Goal: Information Seeking & Learning: Learn about a topic

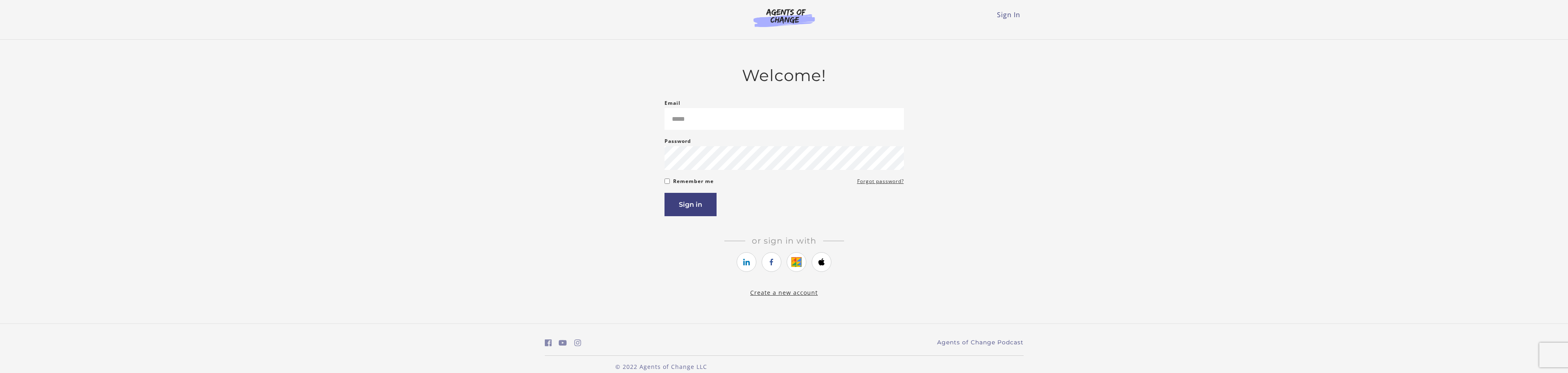
click at [841, 101] on div "Email Please enter a valid email address" at bounding box center [784, 114] width 240 height 32
drag, startPoint x: 841, startPoint y: 101, endPoint x: 832, endPoint y: 128, distance: 28.5
click at [841, 102] on div "Email Please enter a valid email address" at bounding box center [784, 114] width 240 height 32
click at [833, 130] on input "Email" at bounding box center [784, 119] width 240 height 22
type input "*"
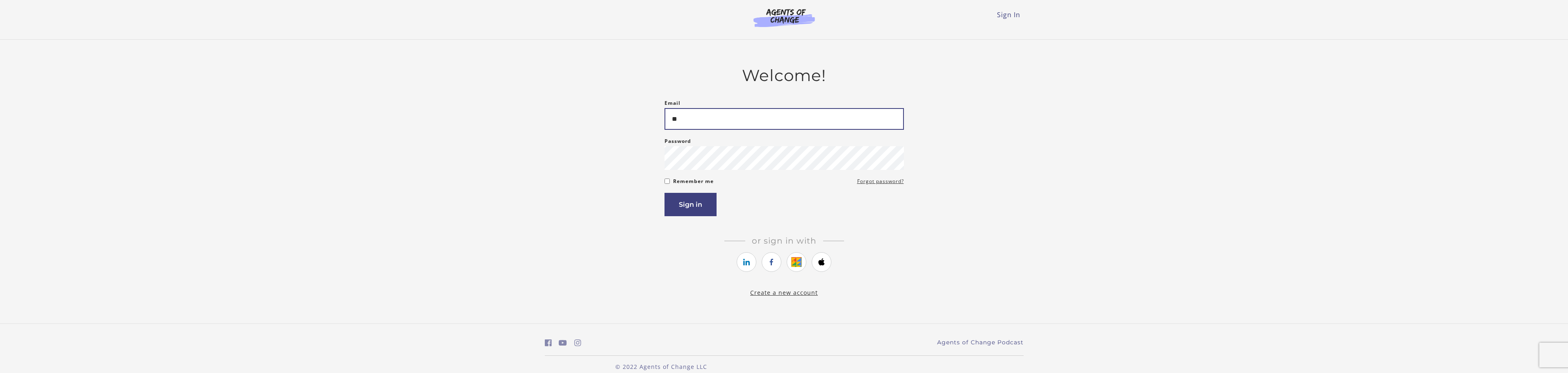
type input "*"
type input "**********"
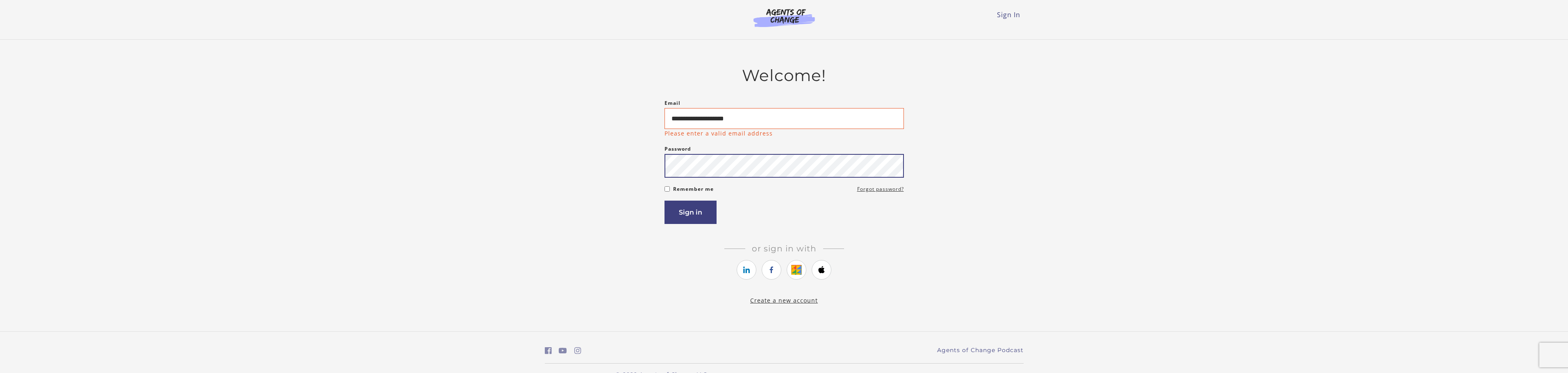
click at [664, 201] on button "Sign in" at bounding box center [690, 212] width 52 height 23
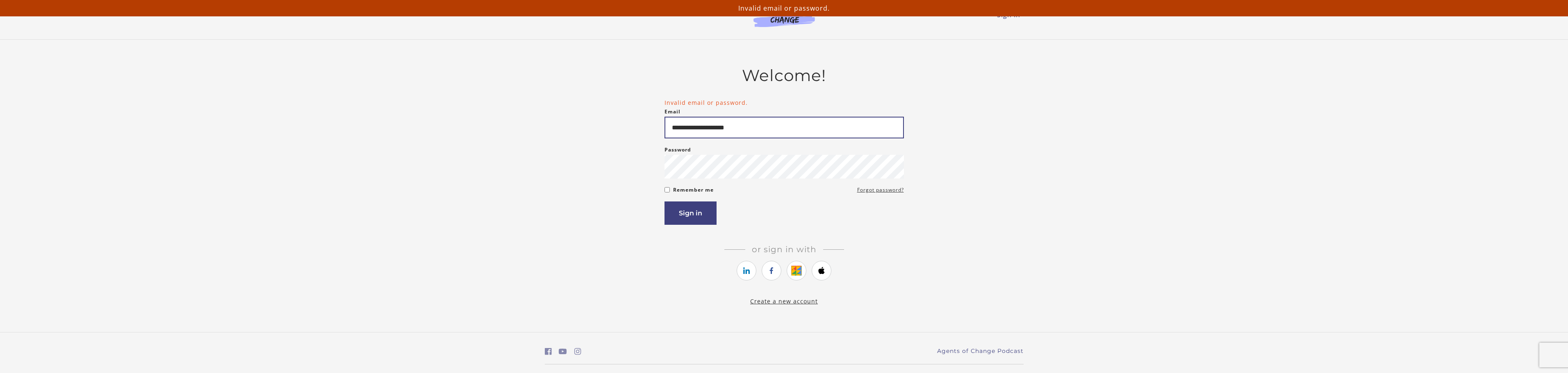
click at [856, 125] on input "**********" at bounding box center [784, 128] width 240 height 22
type input "**********"
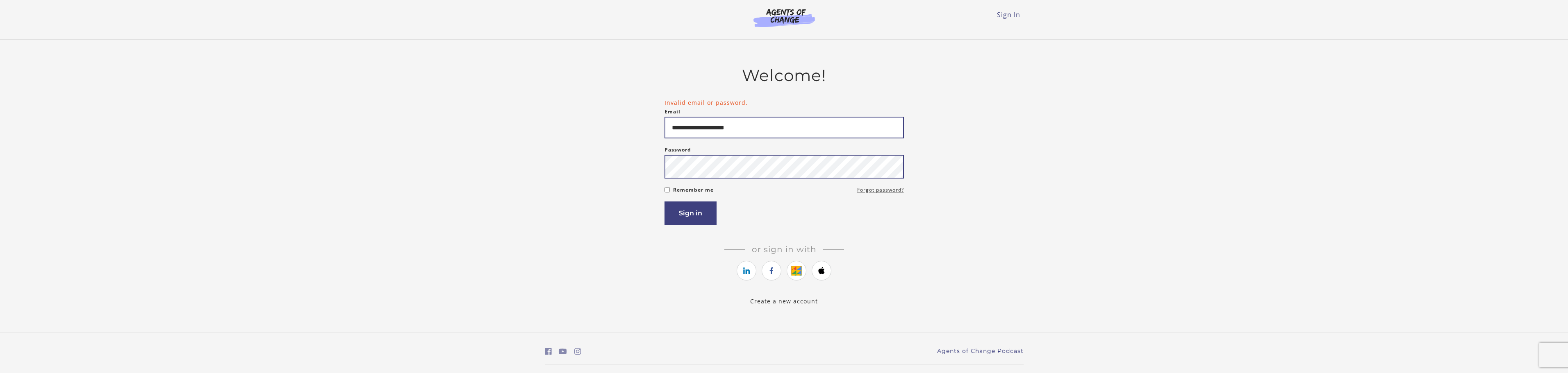
click at [664, 201] on button "Sign in" at bounding box center [690, 213] width 52 height 23
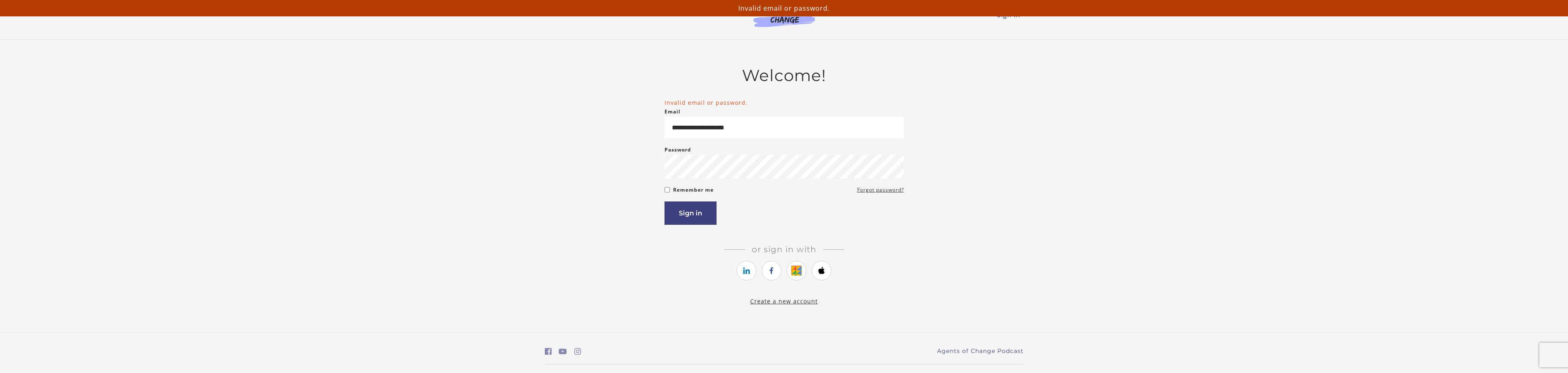
click at [703, 182] on form "**********" at bounding box center [784, 161] width 240 height 126
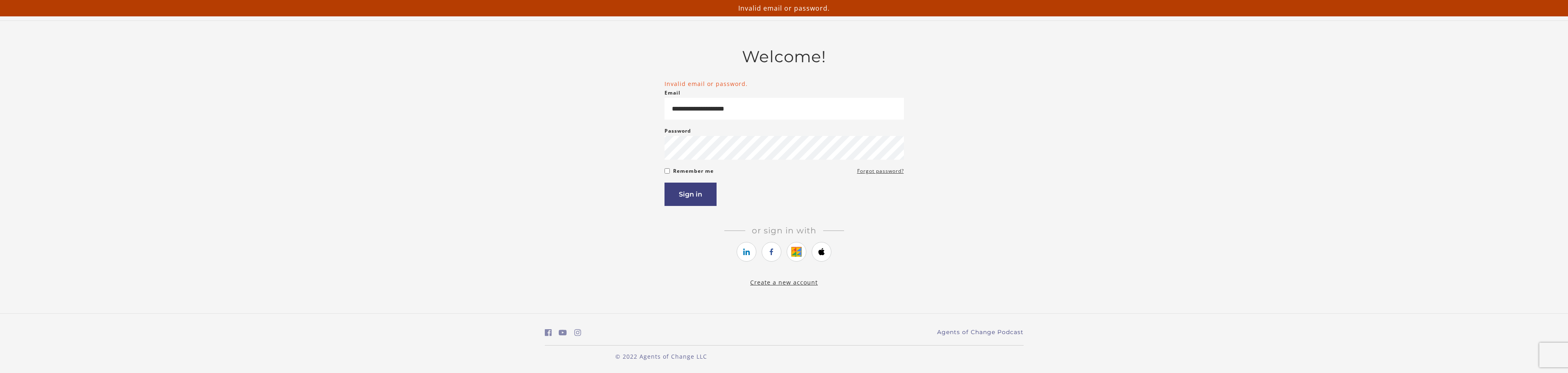
click at [704, 176] on form "**********" at bounding box center [784, 142] width 240 height 126
click at [704, 181] on form "**********" at bounding box center [784, 142] width 240 height 126
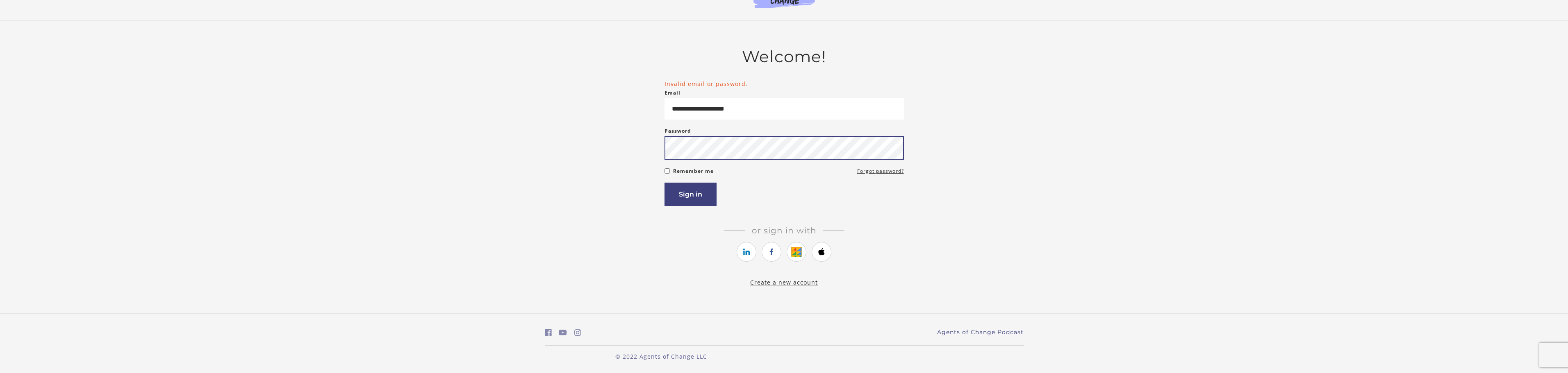
click at [664, 183] on button "Sign in" at bounding box center [690, 194] width 52 height 23
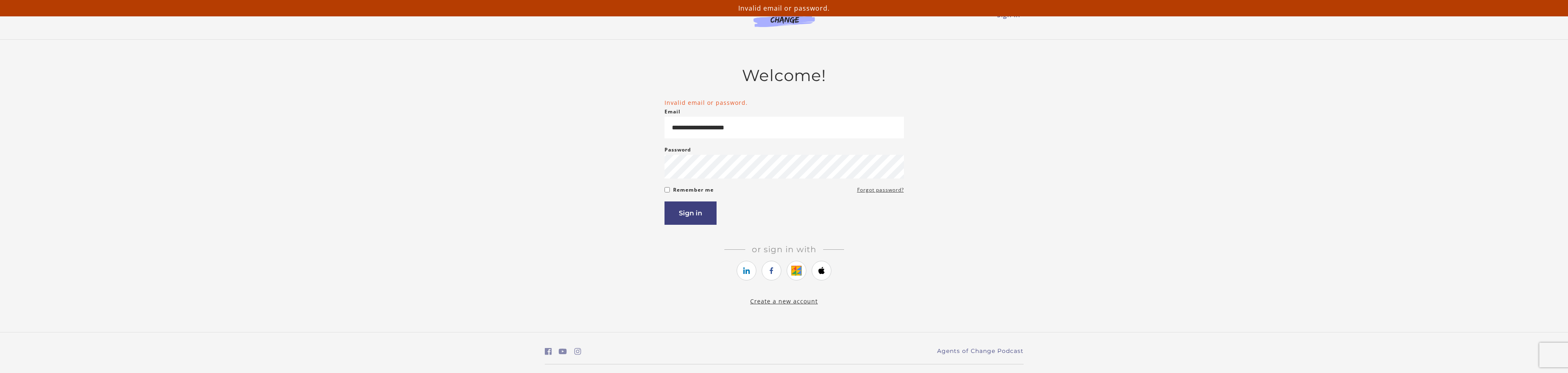
scroll to position [21, 0]
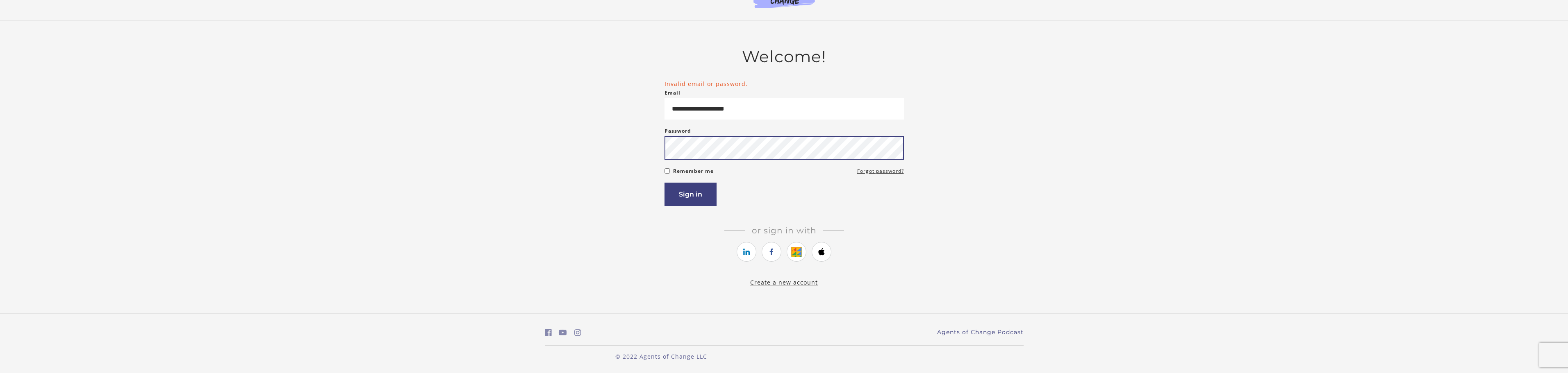
click at [664, 183] on button "Sign in" at bounding box center [690, 194] width 52 height 23
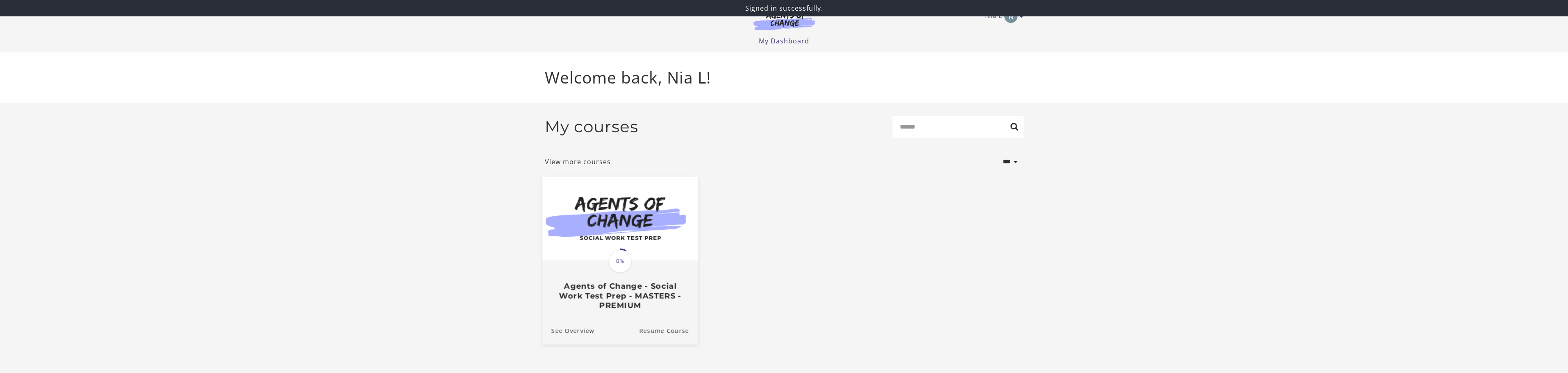
click at [581, 233] on img at bounding box center [620, 219] width 156 height 84
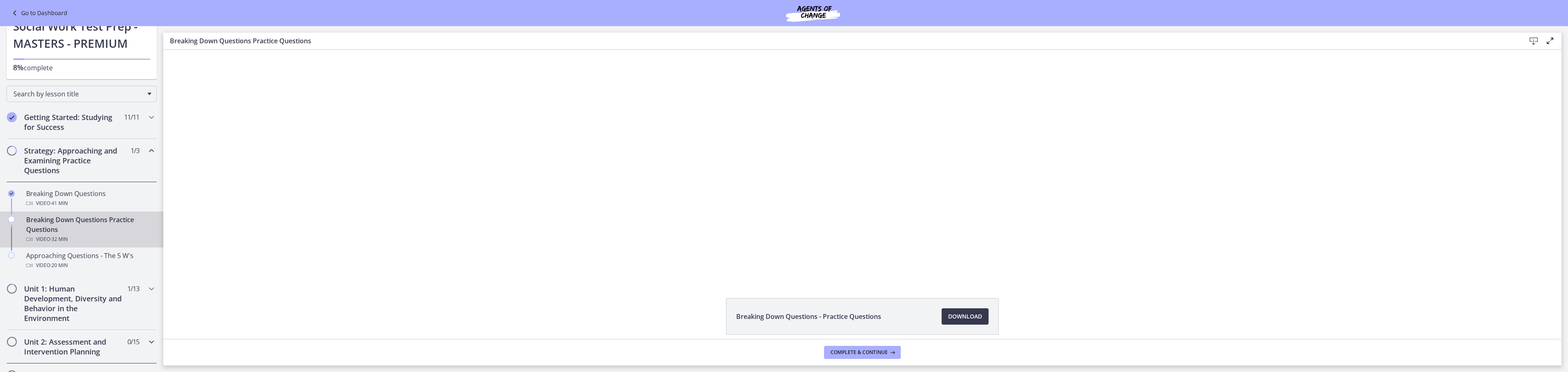
scroll to position [41, 0]
click at [110, 321] on div "Unit 1: Human Development, Diversity and Behavior in the Environment 1 / 13 Com…" at bounding box center [82, 301] width 150 height 53
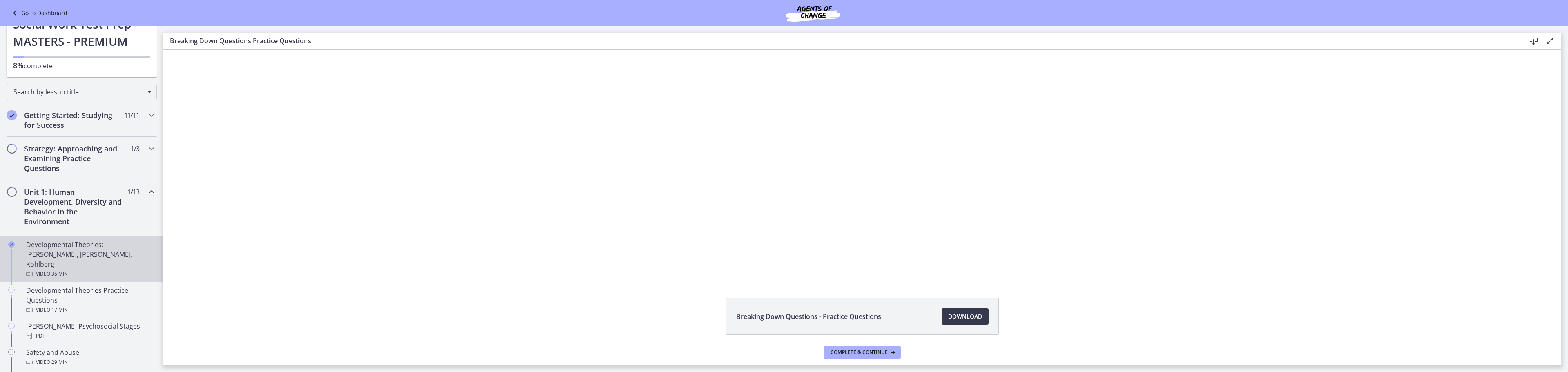
click at [110, 251] on div "Developmental Theories: Erikson, Piaget, Kohlberg Video · 35 min" at bounding box center [89, 259] width 127 height 39
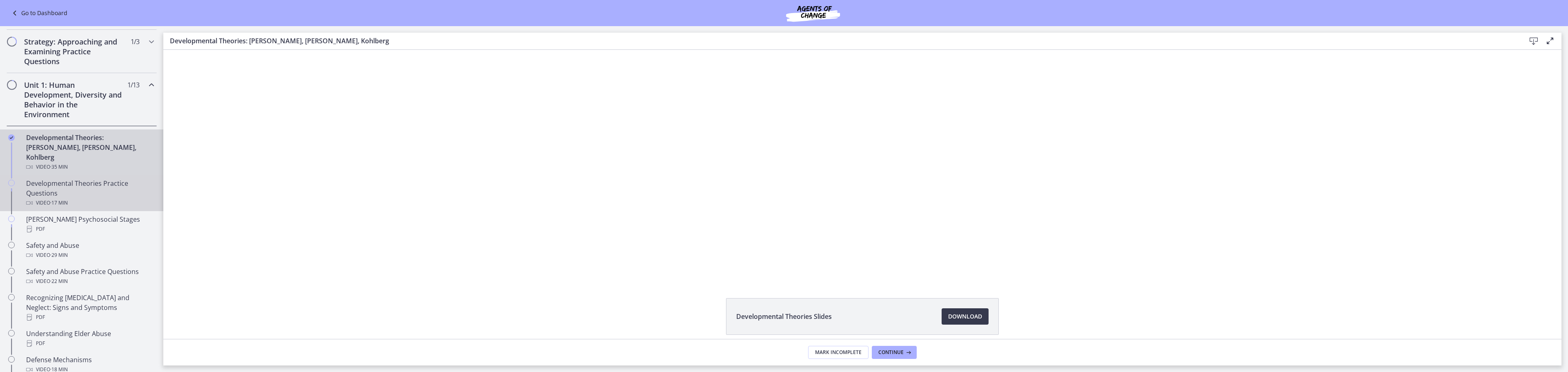
scroll to position [163, 0]
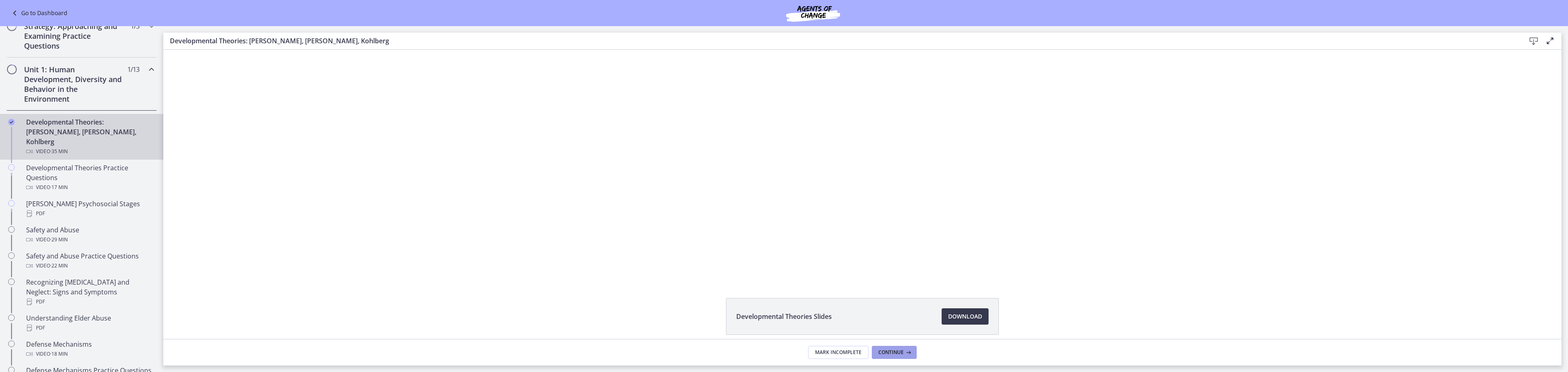
click at [875, 353] on button "Continue" at bounding box center [894, 352] width 45 height 13
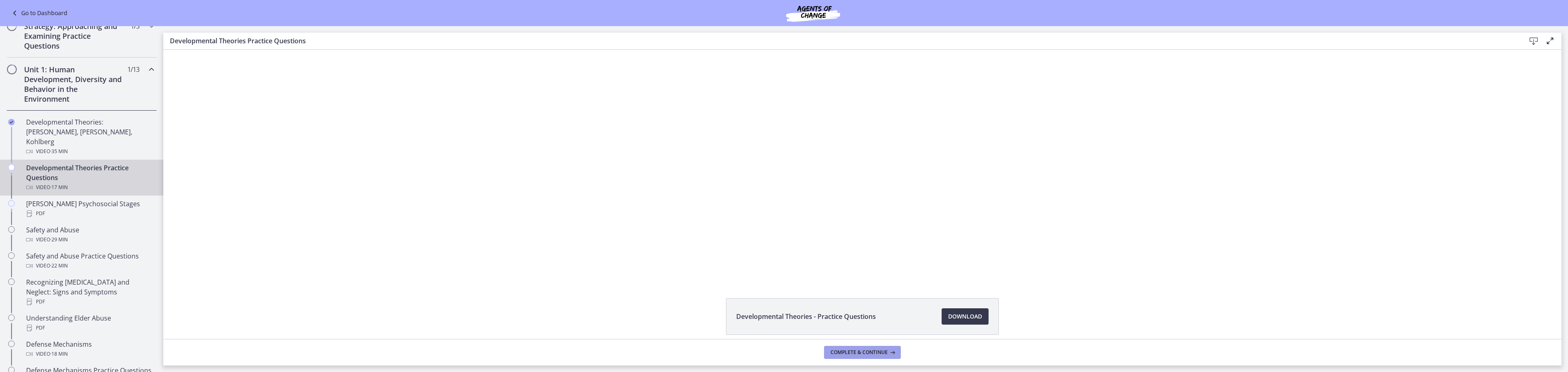
click at [850, 353] on span "Complete & continue" at bounding box center [859, 353] width 57 height 7
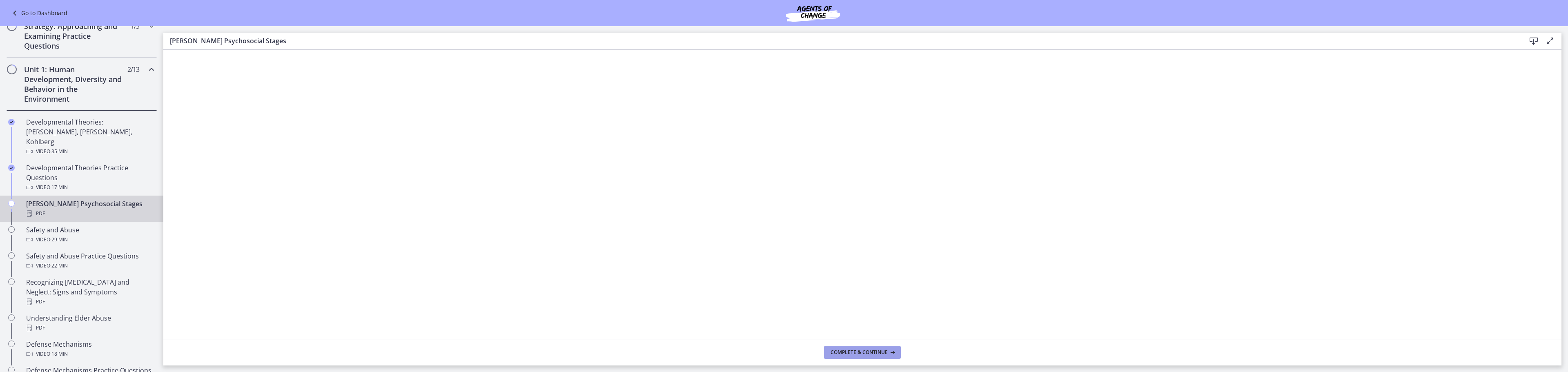
click at [870, 356] on button "Complete & continue" at bounding box center [863, 352] width 77 height 13
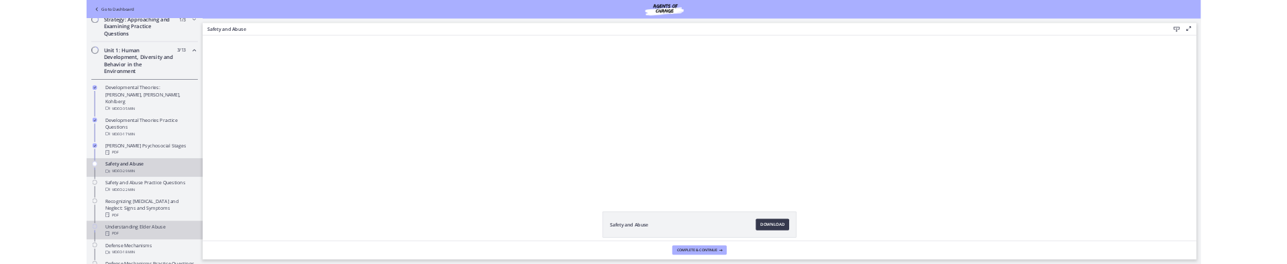
scroll to position [268, 0]
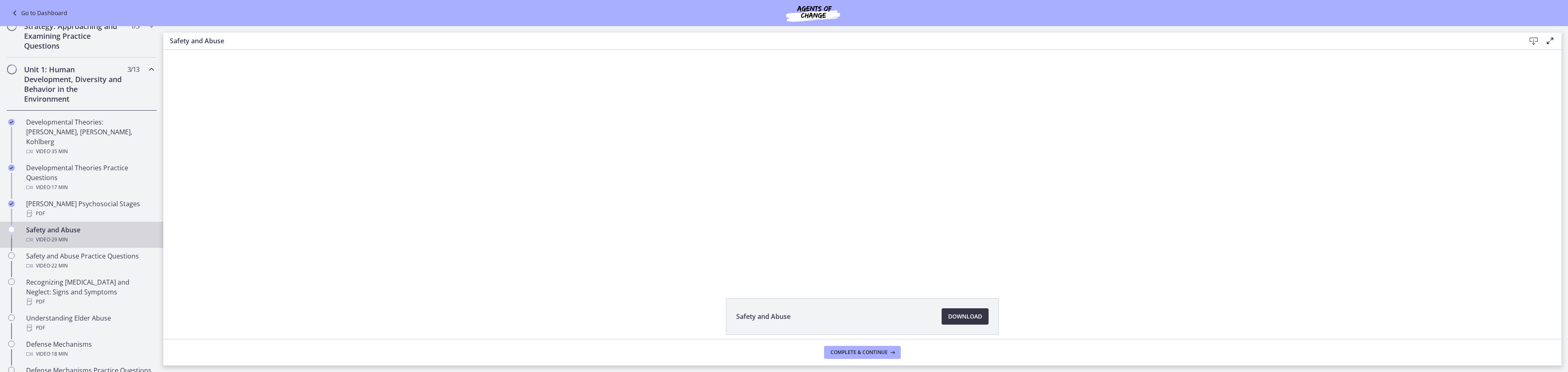
click at [969, 323] on link "Download Opens in a new window" at bounding box center [965, 316] width 47 height 16
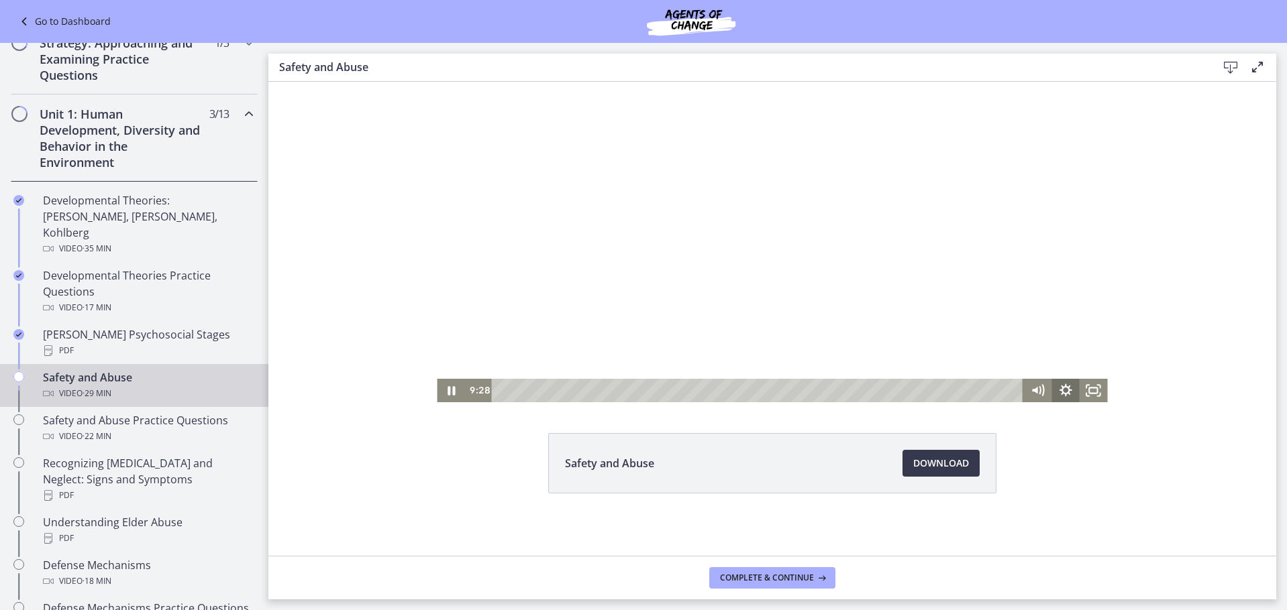
scroll to position [58, 0]
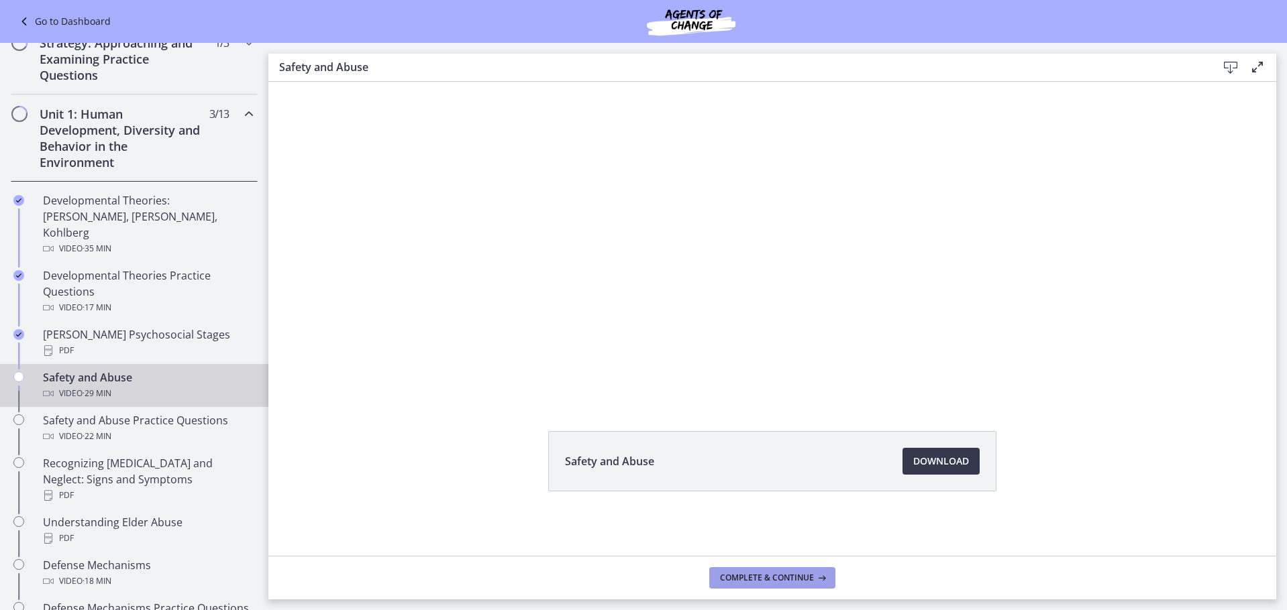
drag, startPoint x: 811, startPoint y: 583, endPoint x: 825, endPoint y: 590, distance: 15.9
click at [811, 583] on span "Complete & continue" at bounding box center [767, 578] width 94 height 11
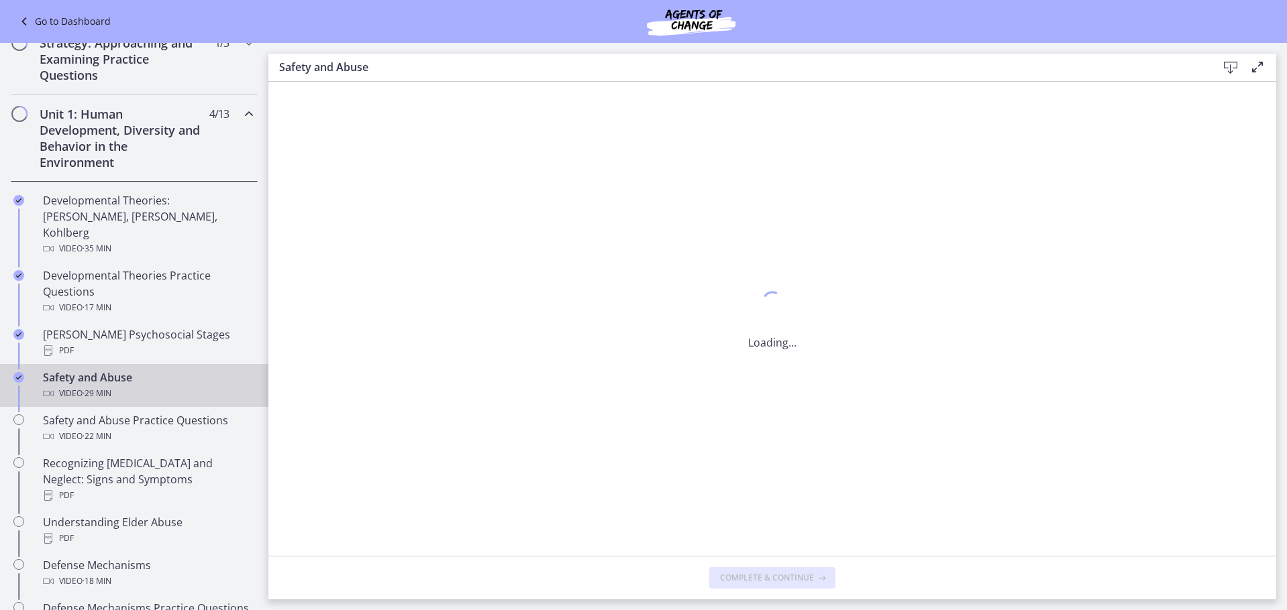
scroll to position [0, 0]
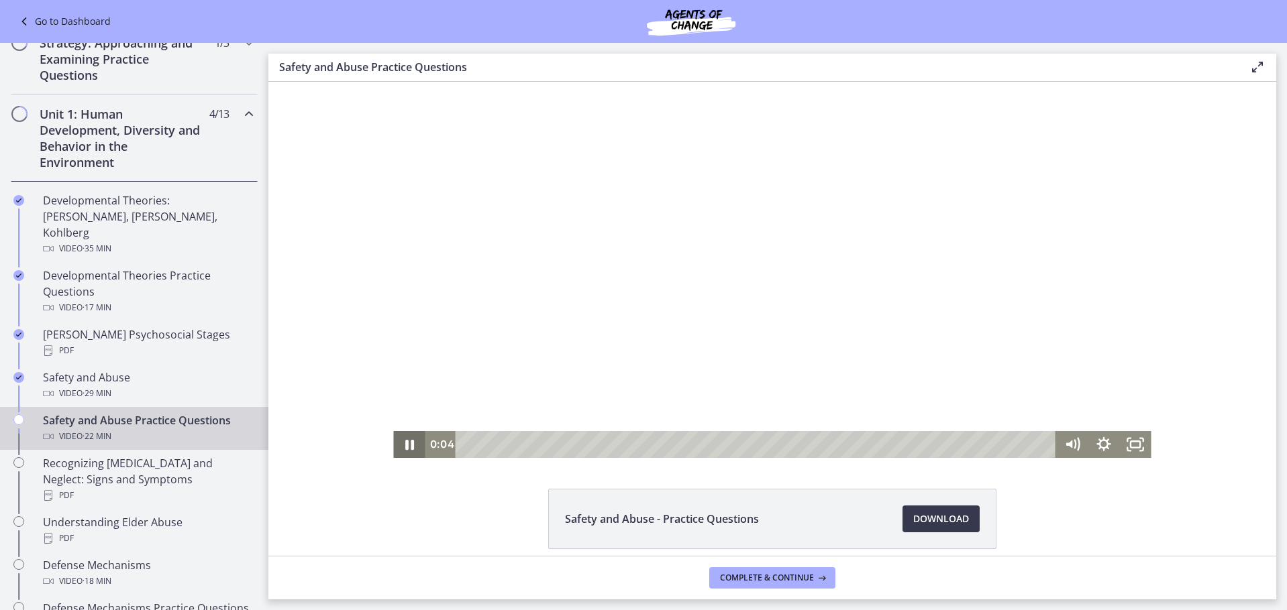
click at [398, 451] on icon "Pause" at bounding box center [409, 444] width 32 height 27
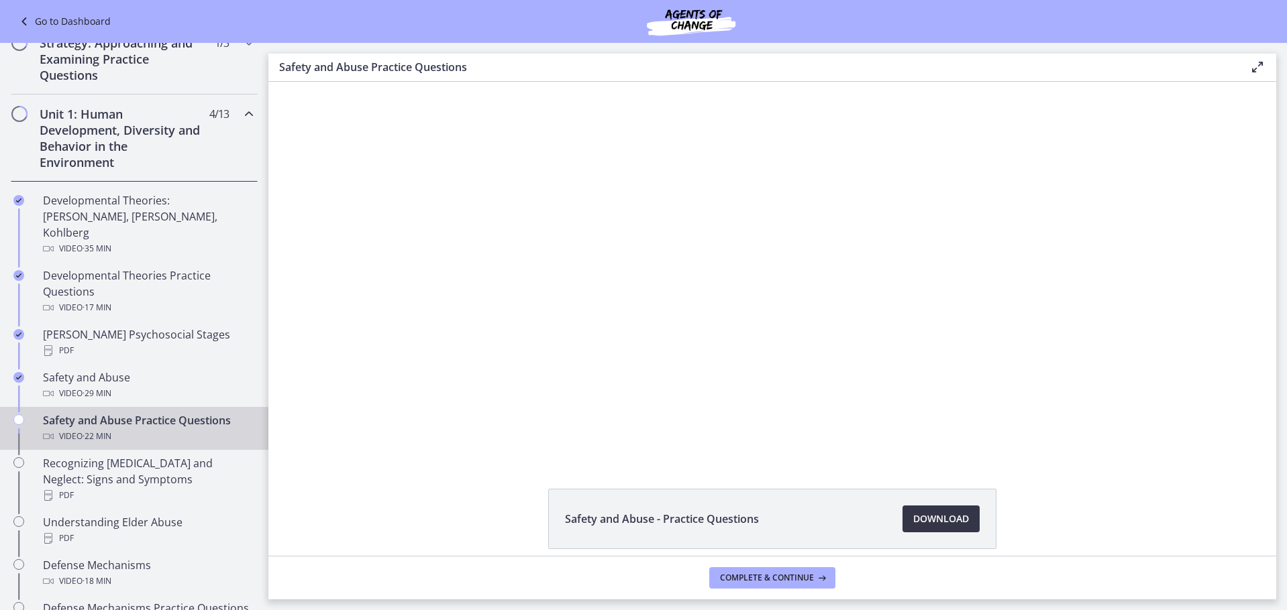
click at [942, 513] on span "Download Opens in a new window" at bounding box center [941, 519] width 56 height 16
click at [739, 587] on button "Complete & continue" at bounding box center [772, 578] width 126 height 21
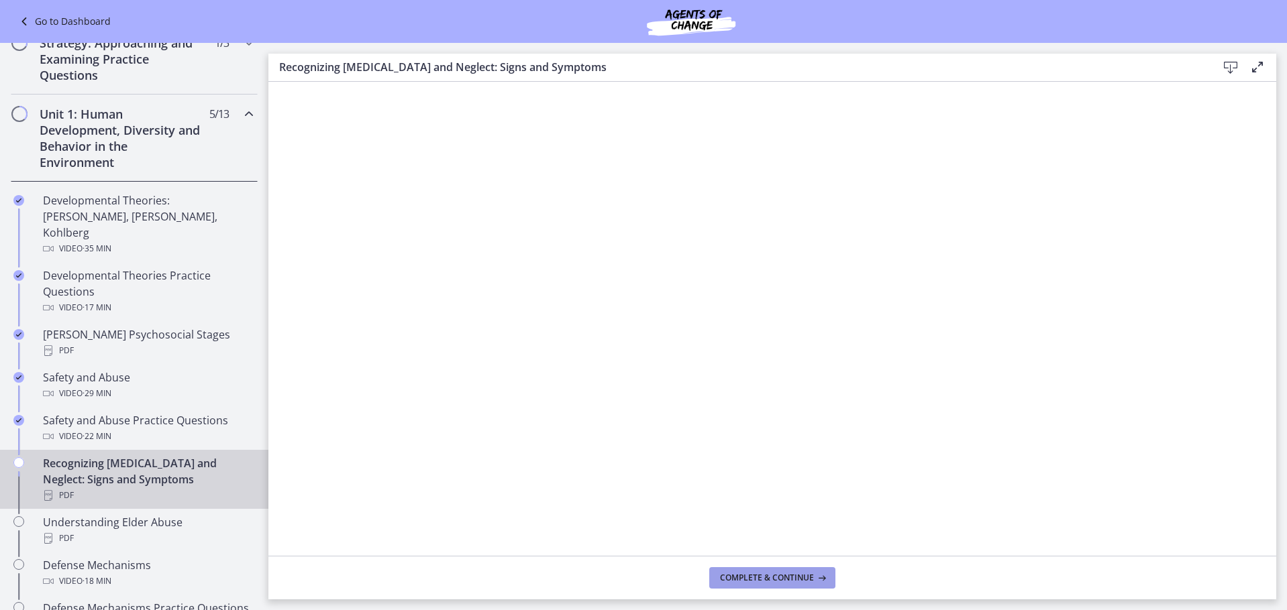
click at [786, 582] on span "Complete & continue" at bounding box center [767, 578] width 94 height 11
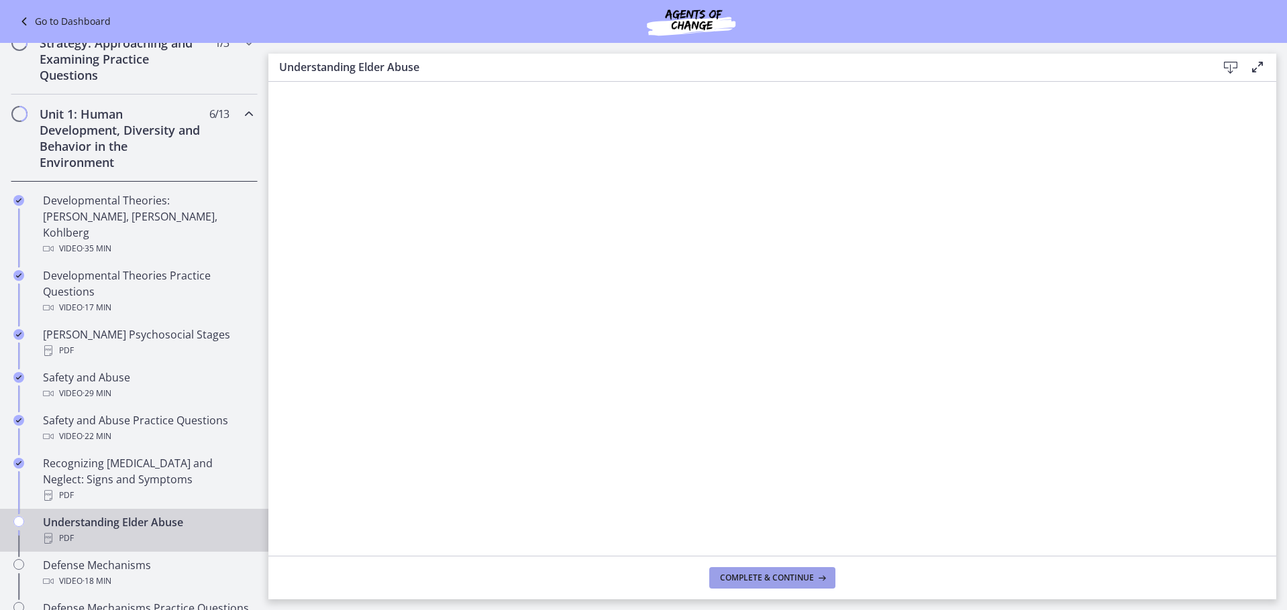
click at [768, 572] on button "Complete & continue" at bounding box center [772, 578] width 126 height 21
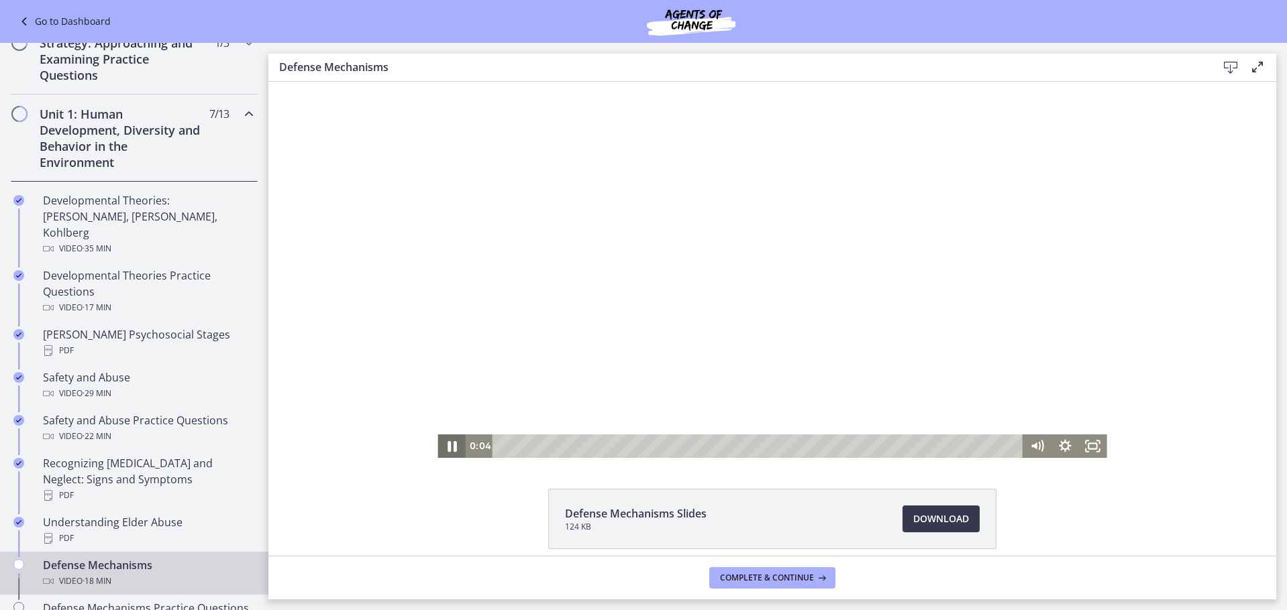
click at [445, 440] on icon "Pause" at bounding box center [452, 446] width 34 height 28
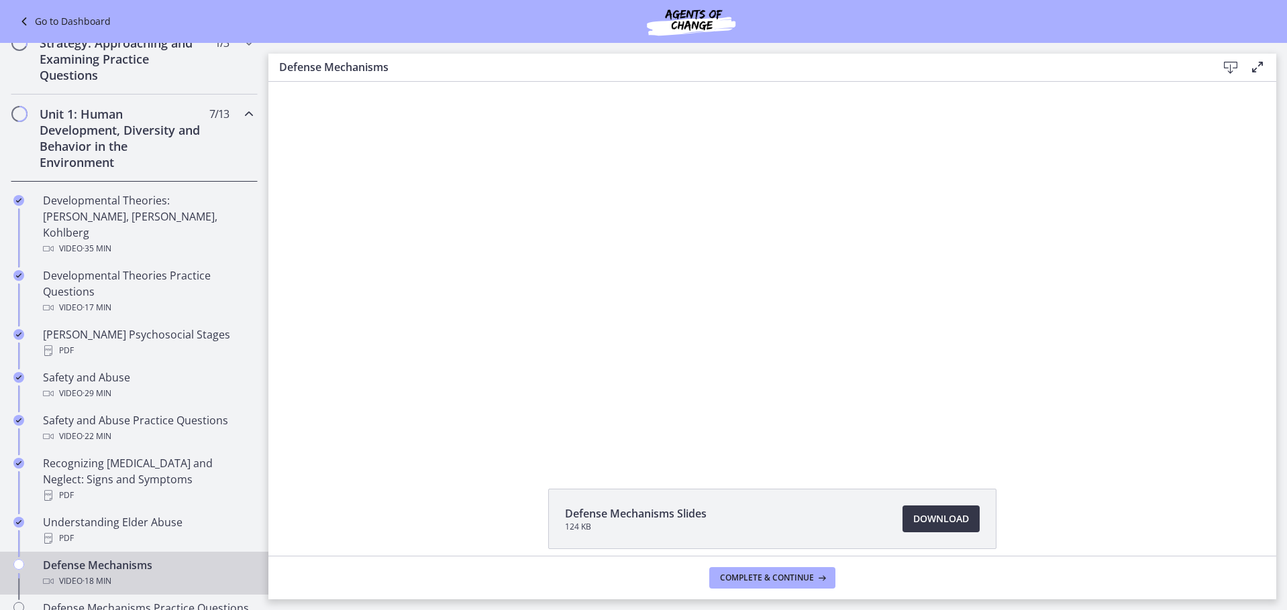
click at [944, 523] on span "Download Opens in a new window" at bounding box center [941, 519] width 56 height 16
